Goal: Task Accomplishment & Management: Use online tool/utility

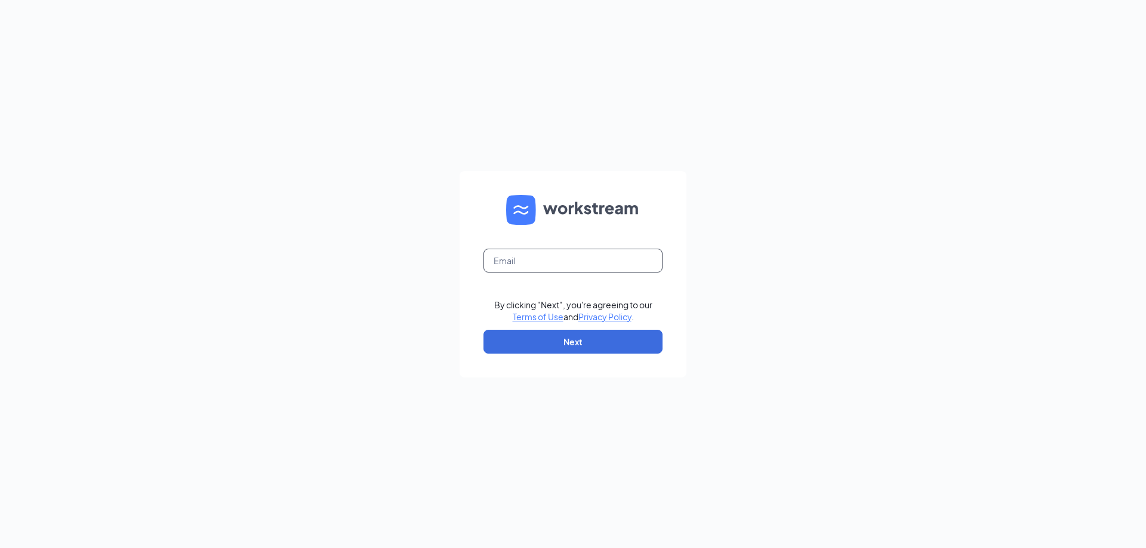
click at [507, 264] on input "text" at bounding box center [572, 261] width 179 height 24
type input "[EMAIL_ADDRESS][DOMAIN_NAME][PERSON_NAME]"
click at [494, 337] on button "Next" at bounding box center [572, 342] width 179 height 24
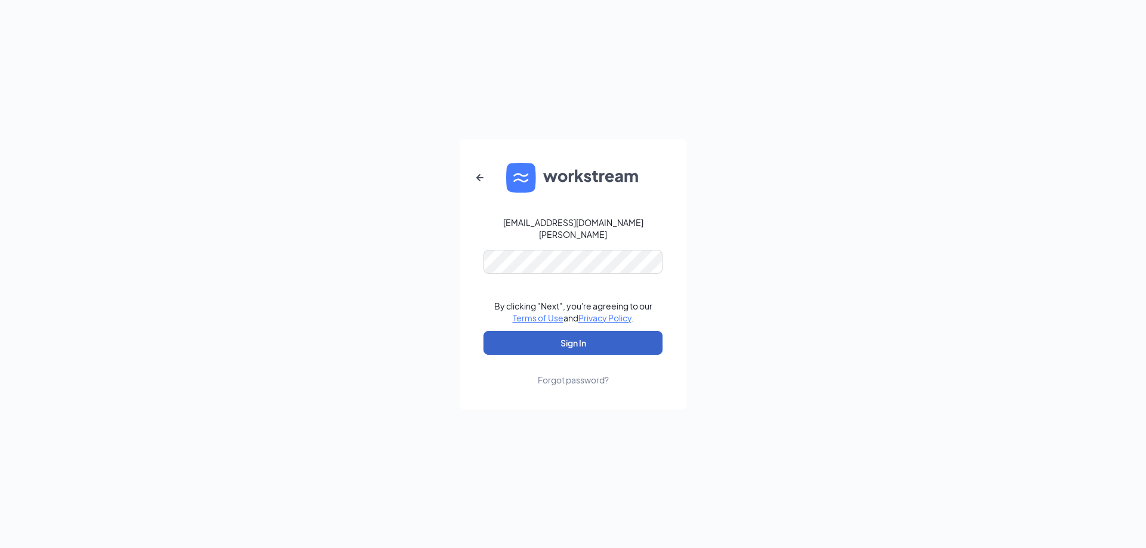
click at [526, 332] on button "Sign In" at bounding box center [572, 343] width 179 height 24
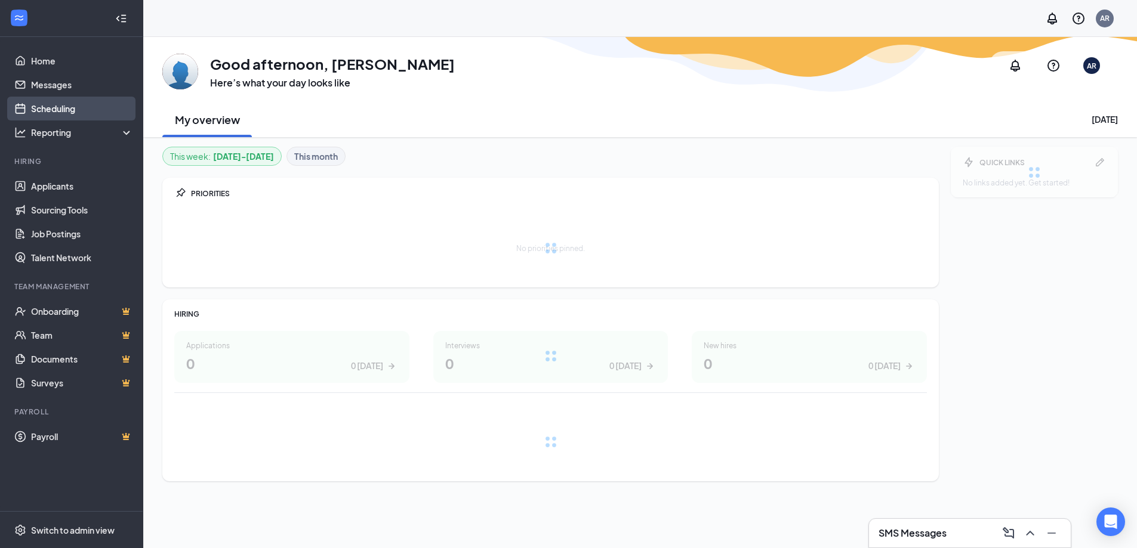
click at [62, 110] on link "Scheduling" at bounding box center [82, 109] width 102 height 24
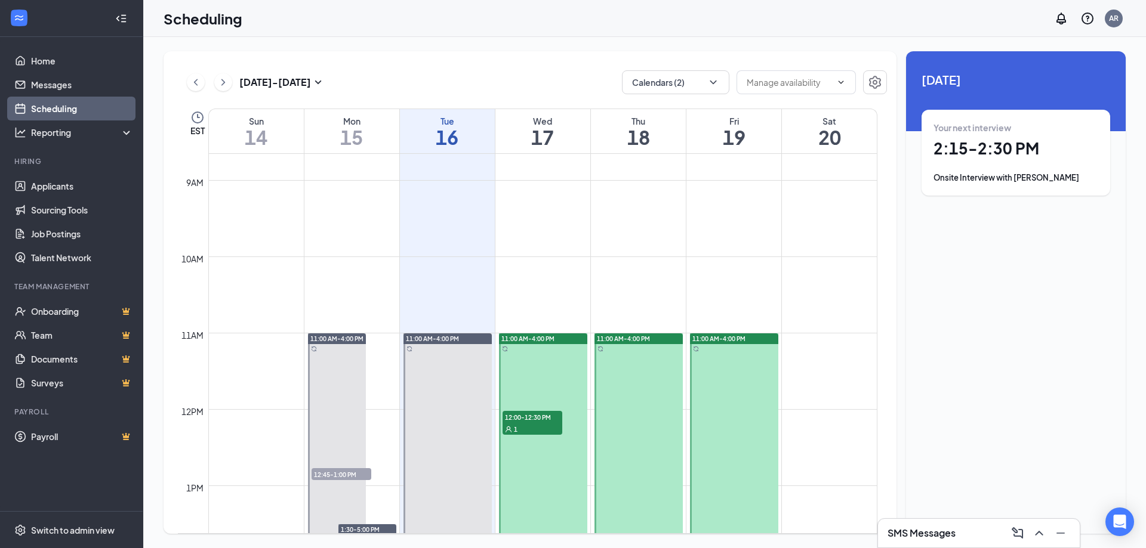
scroll to position [885, 0]
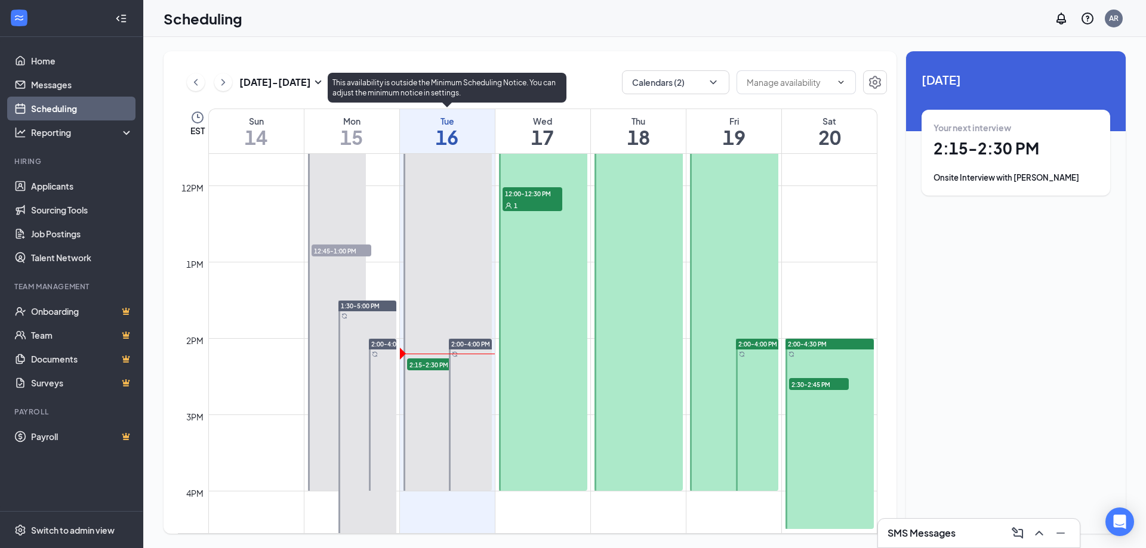
click at [416, 364] on span "2:15-2:30 PM" at bounding box center [437, 365] width 60 height 12
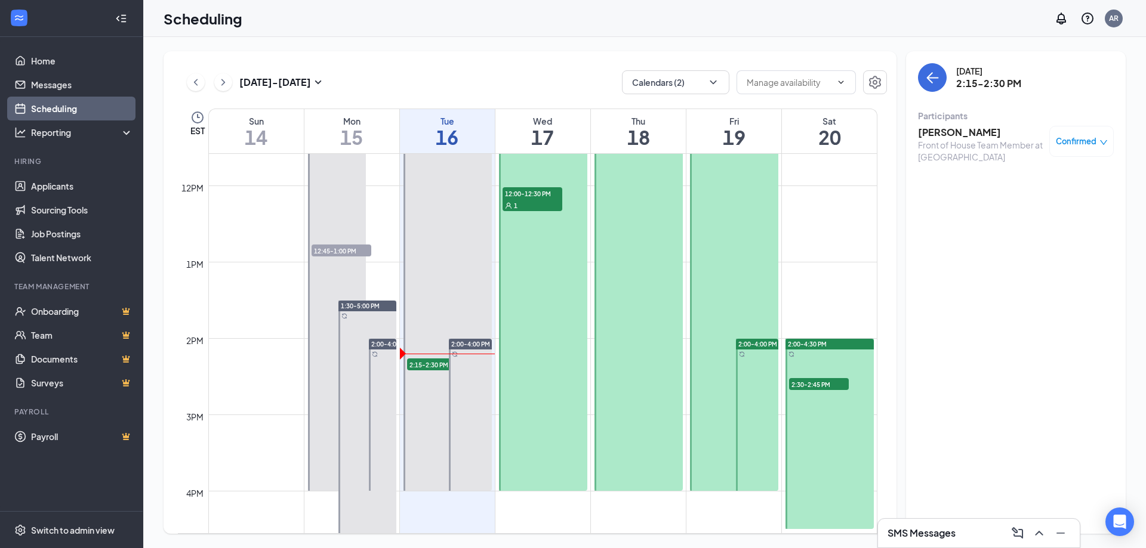
click at [953, 135] on h3 "Kylie Moyer" at bounding box center [980, 132] width 125 height 13
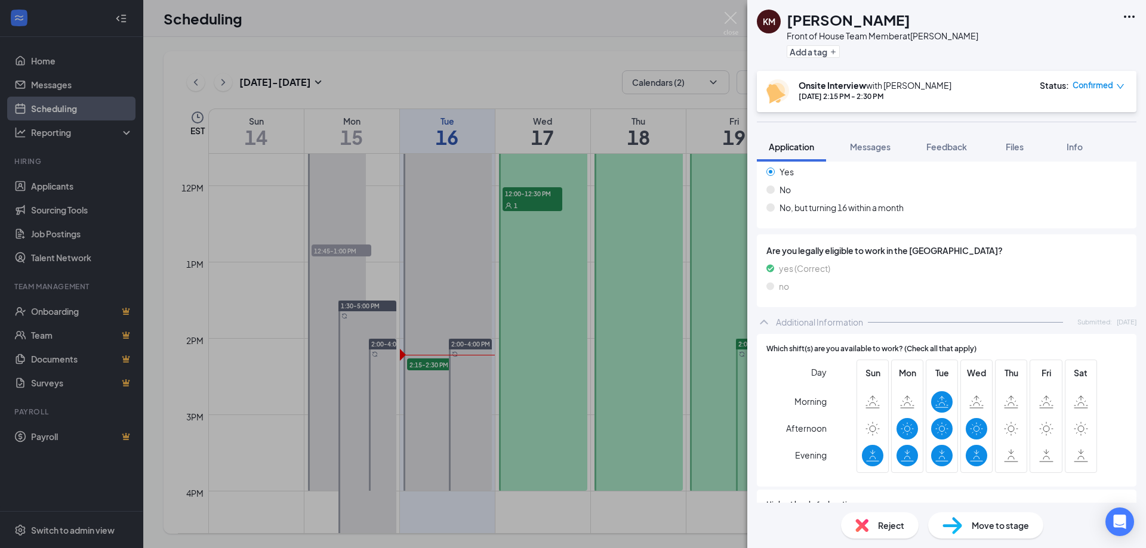
scroll to position [298, 0]
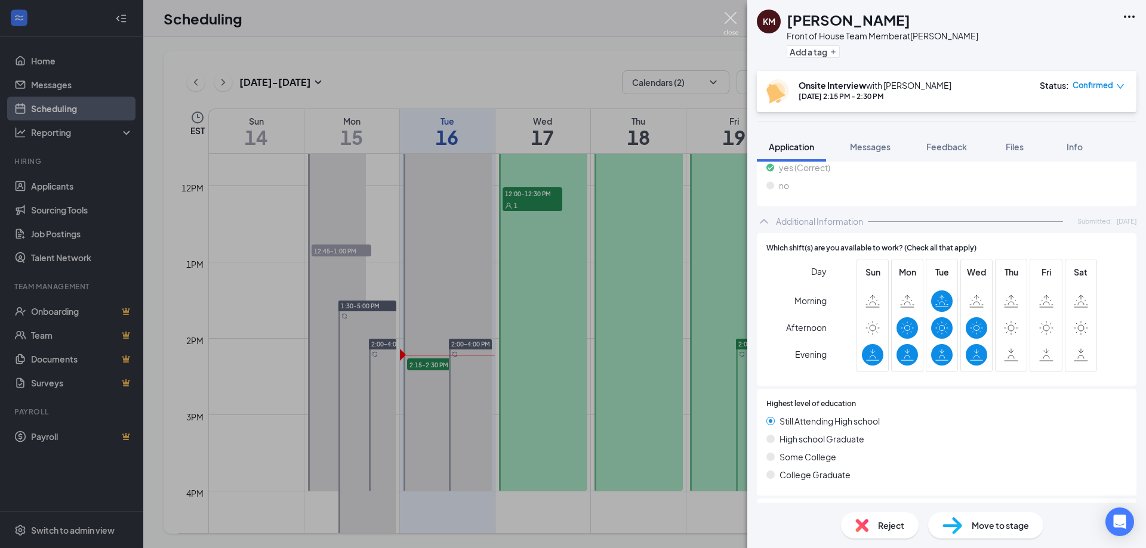
click at [728, 20] on img at bounding box center [730, 23] width 15 height 23
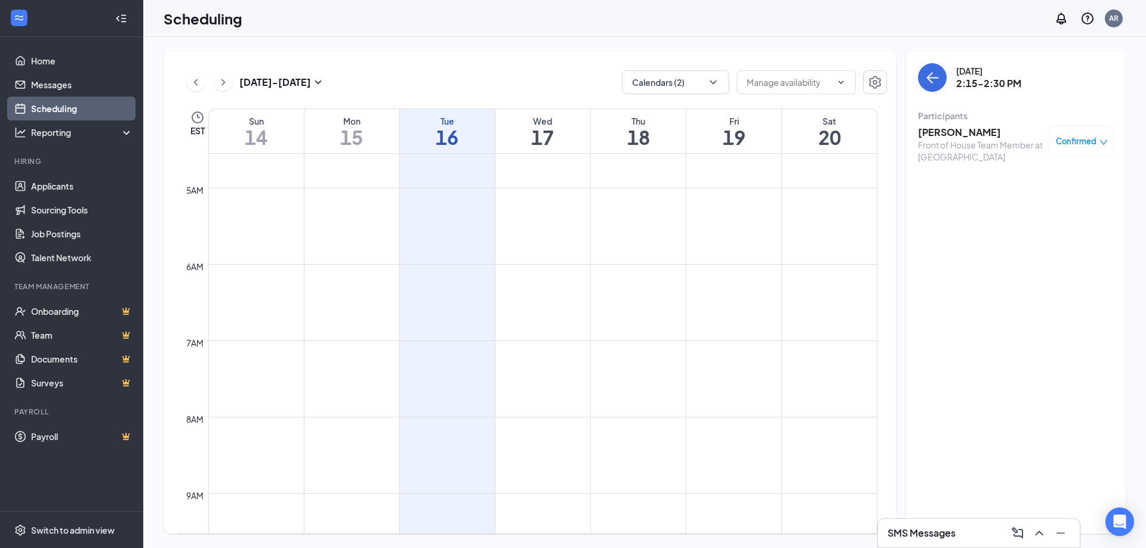
scroll to position [109, 0]
